Goal: Check status

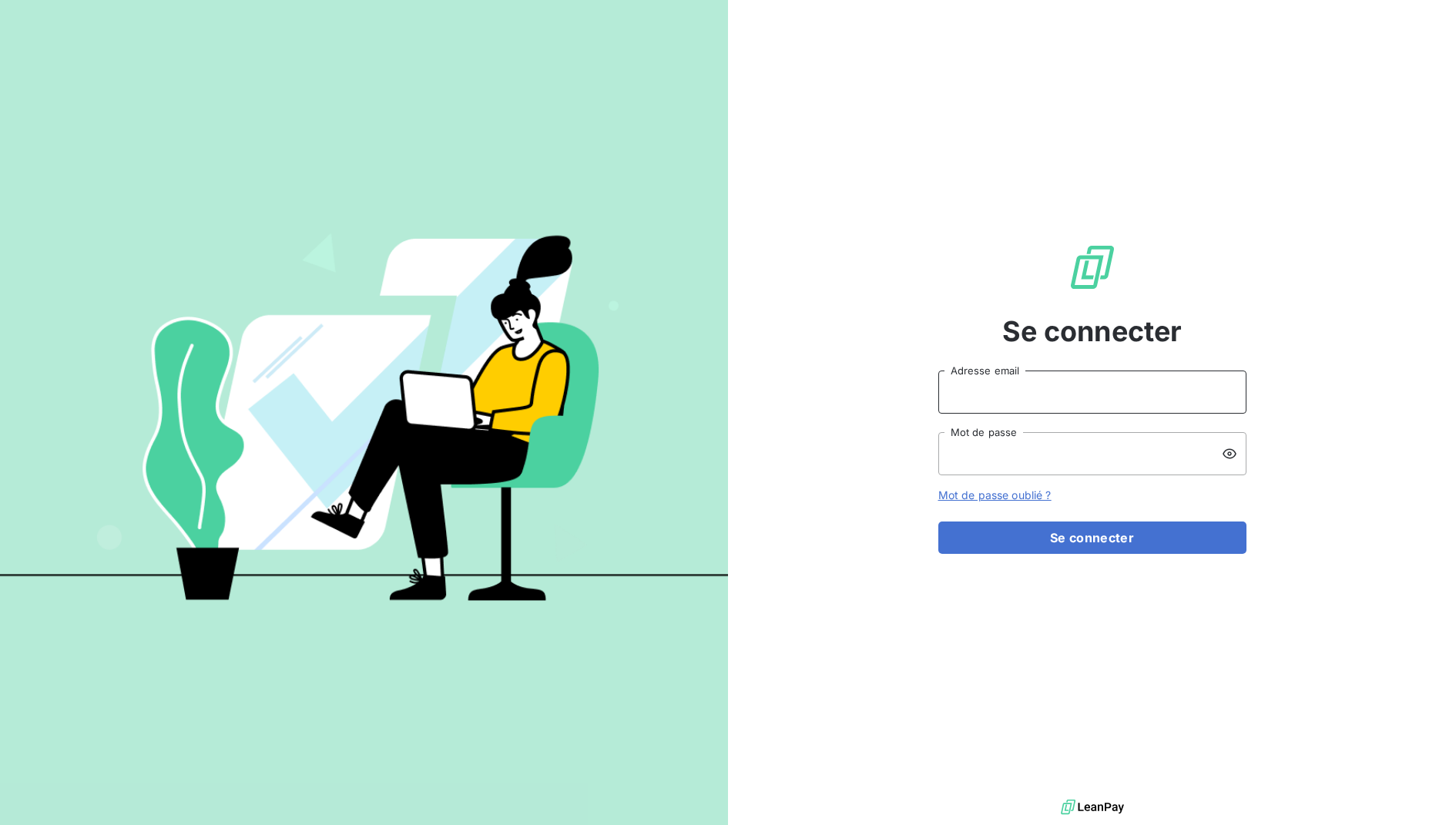
click at [943, 385] on input "Adresse email" at bounding box center [1092, 392] width 308 height 43
type input "awg@serpe.fr"
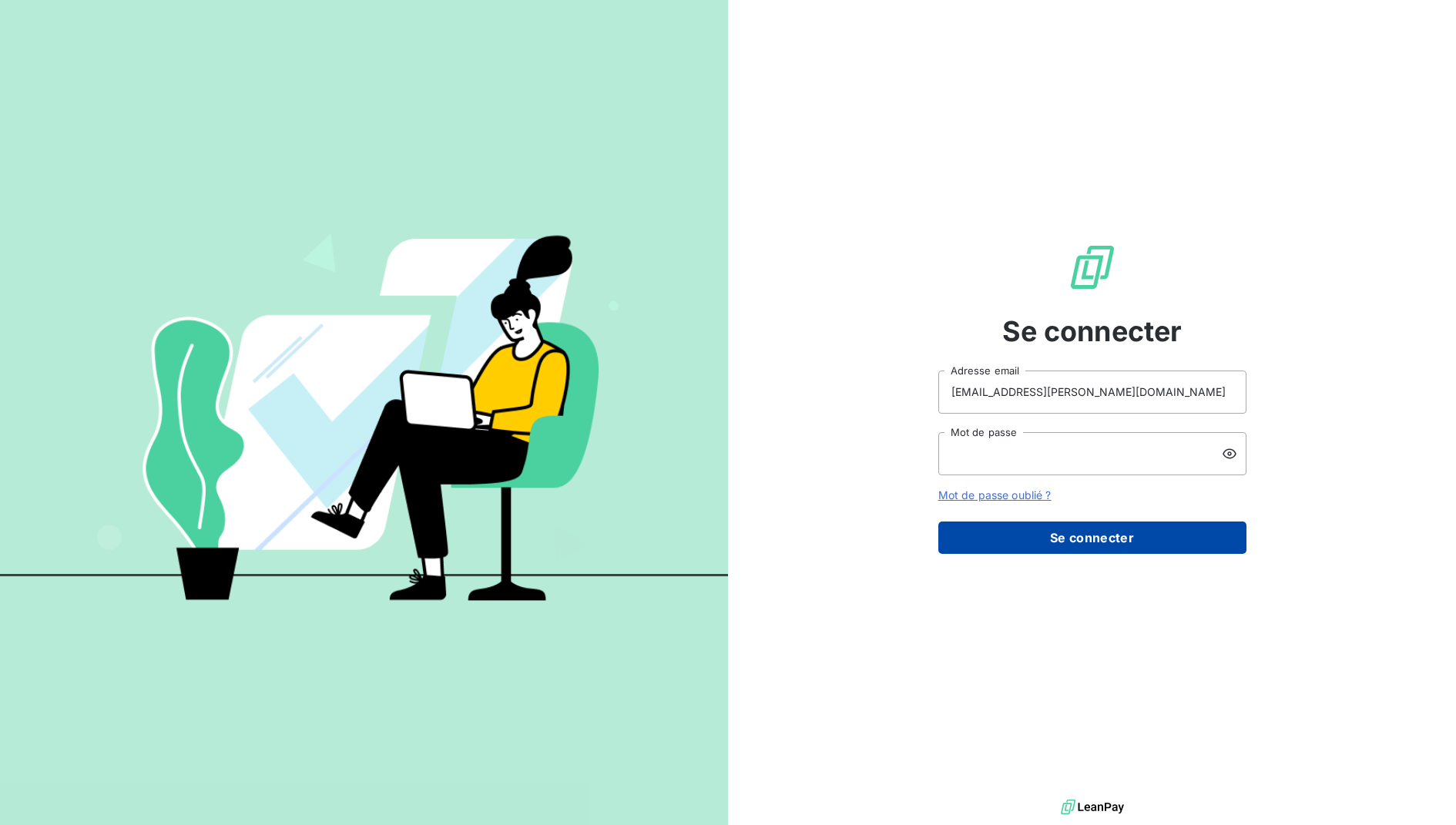
click at [1097, 544] on button "Se connecter" at bounding box center [1092, 538] width 308 height 32
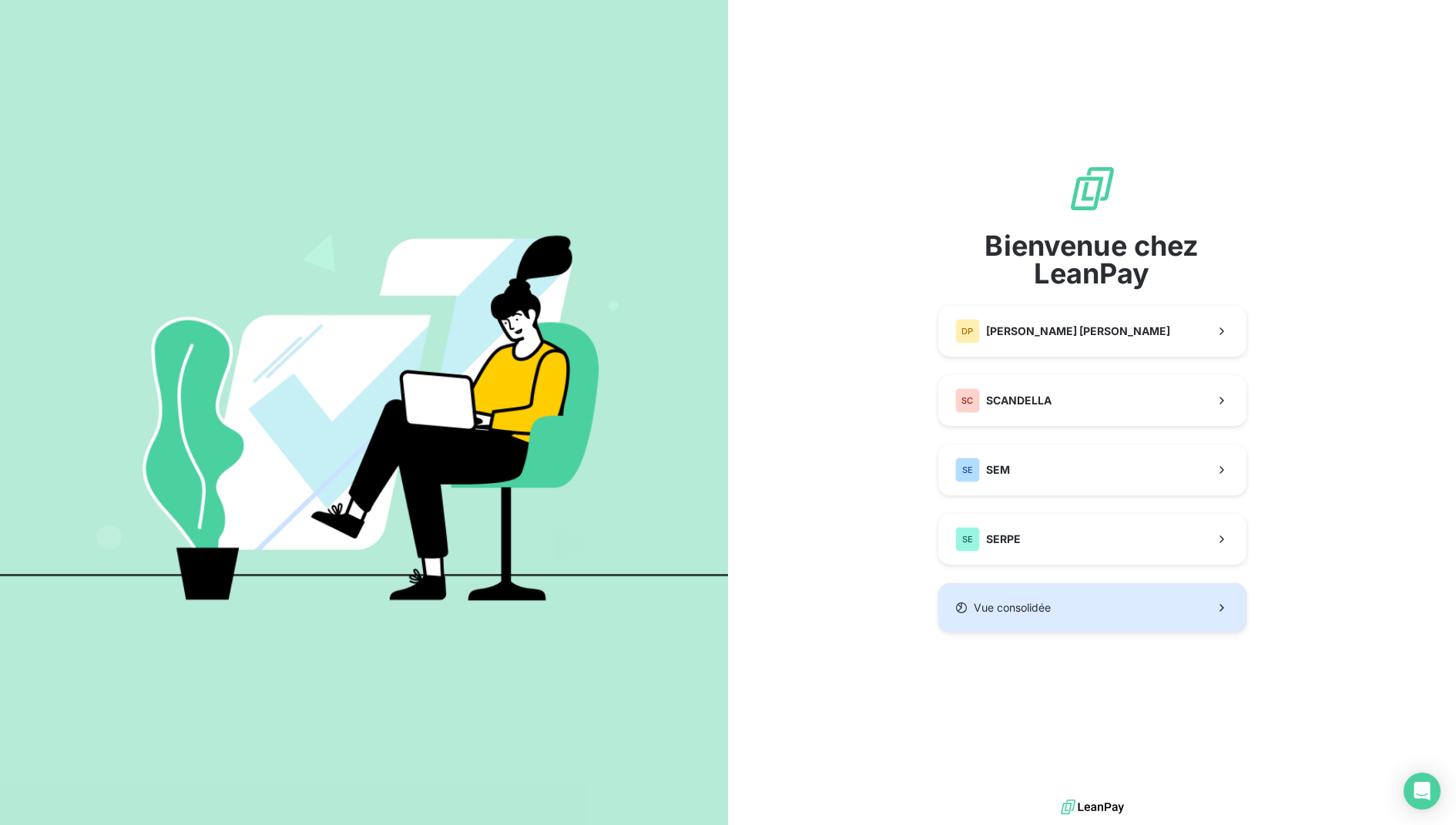
click at [1077, 604] on button "Vue consolidée" at bounding box center [1092, 607] width 308 height 49
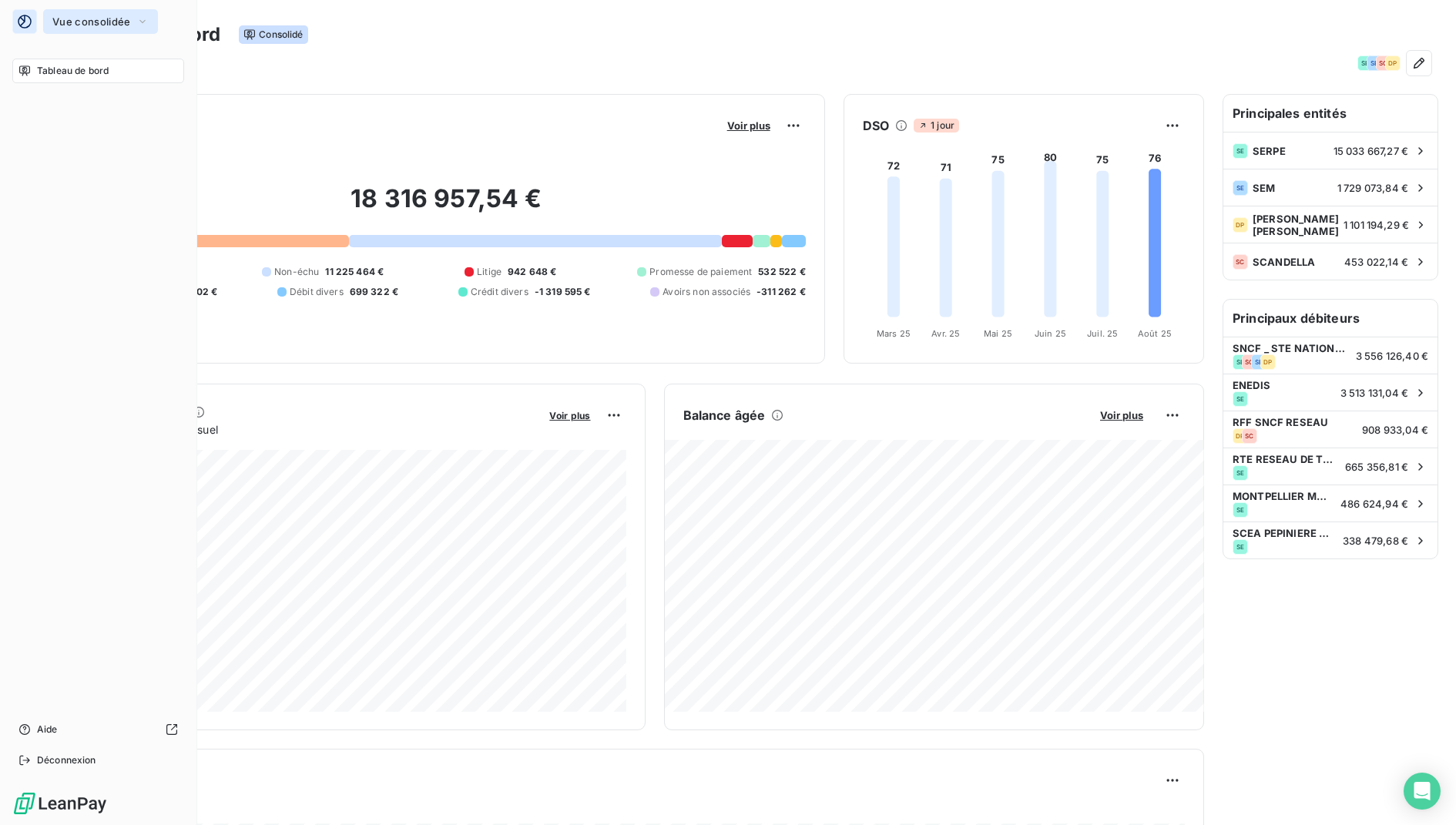
click at [79, 26] on span "Vue consolidée" at bounding box center [91, 21] width 78 height 12
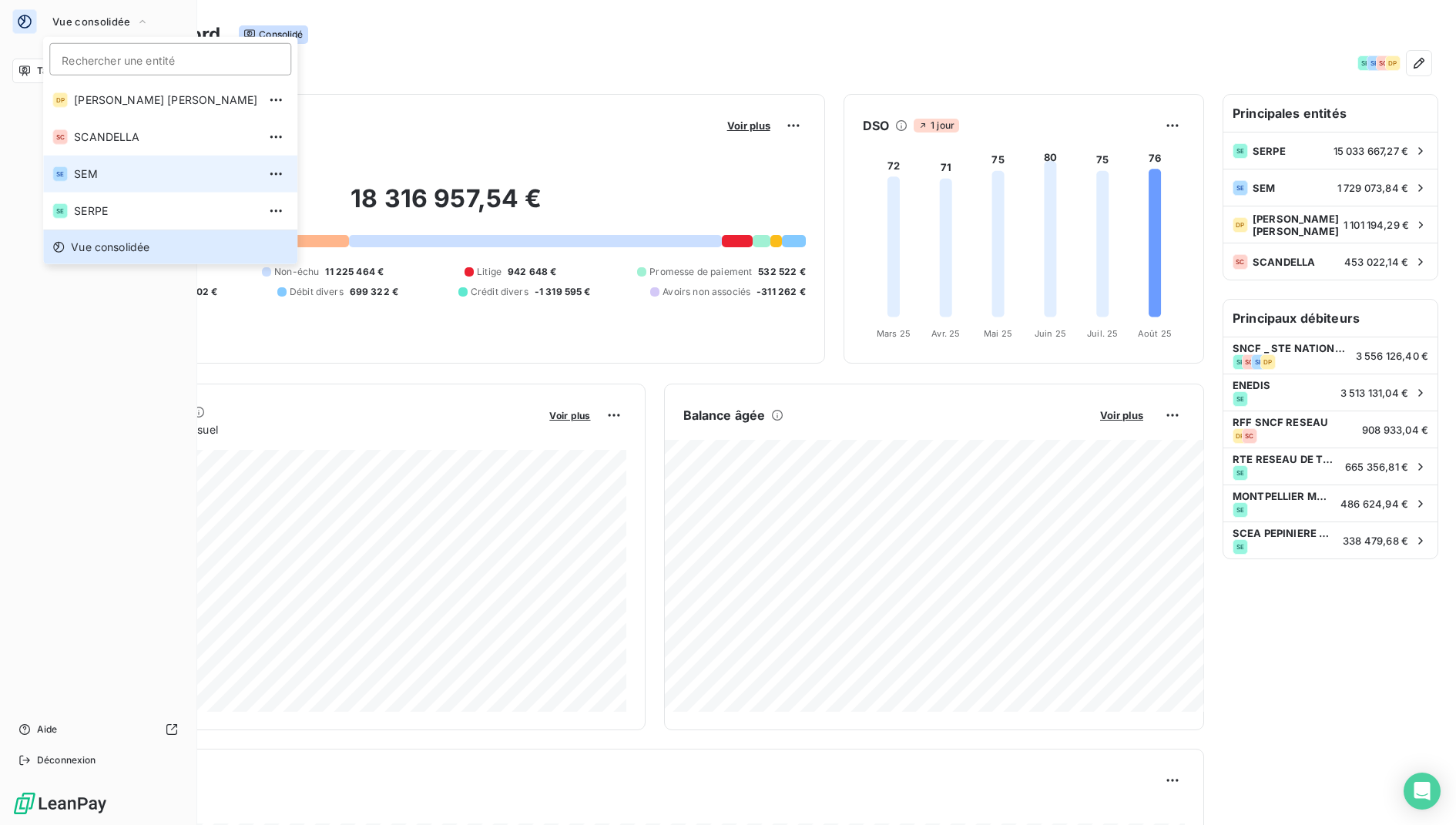
click at [113, 177] on span "SEM" at bounding box center [165, 173] width 183 height 15
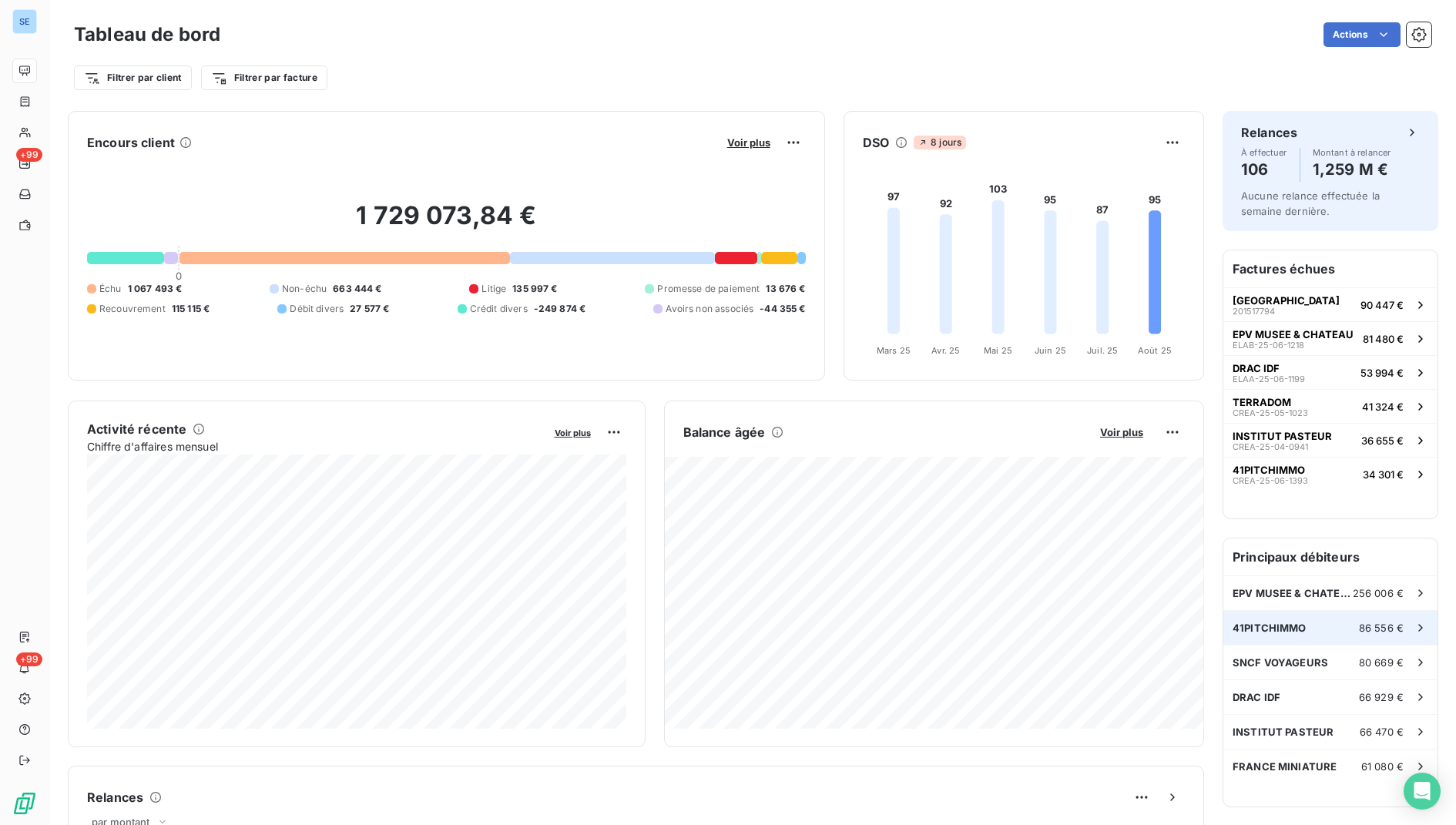
click at [1277, 621] on span "41PITCHIMMO" at bounding box center [1269, 628] width 74 height 12
